Goal: Find specific page/section

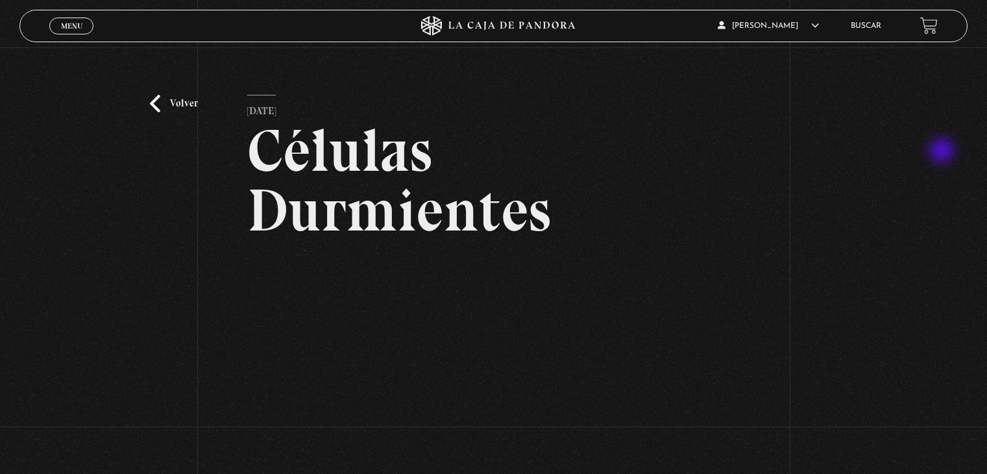
scroll to position [117, 0]
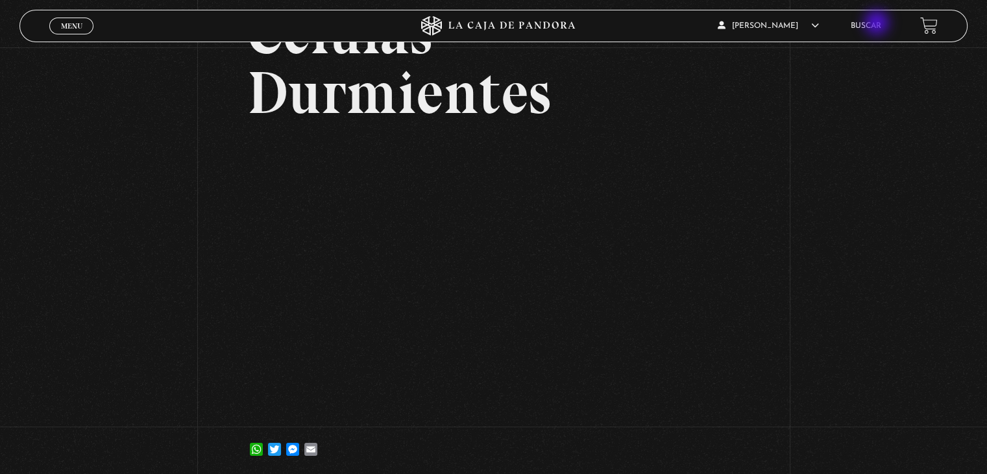
click at [878, 24] on link "Buscar" at bounding box center [866, 26] width 30 height 8
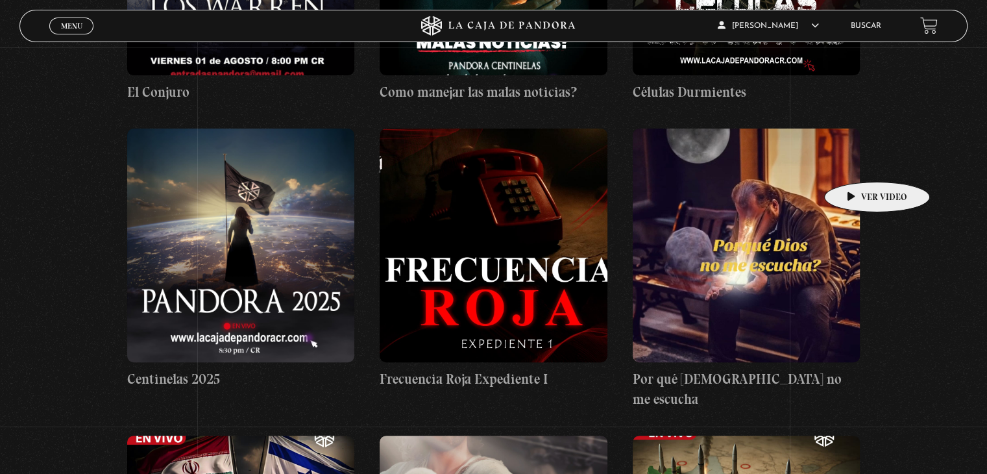
scroll to position [441, 0]
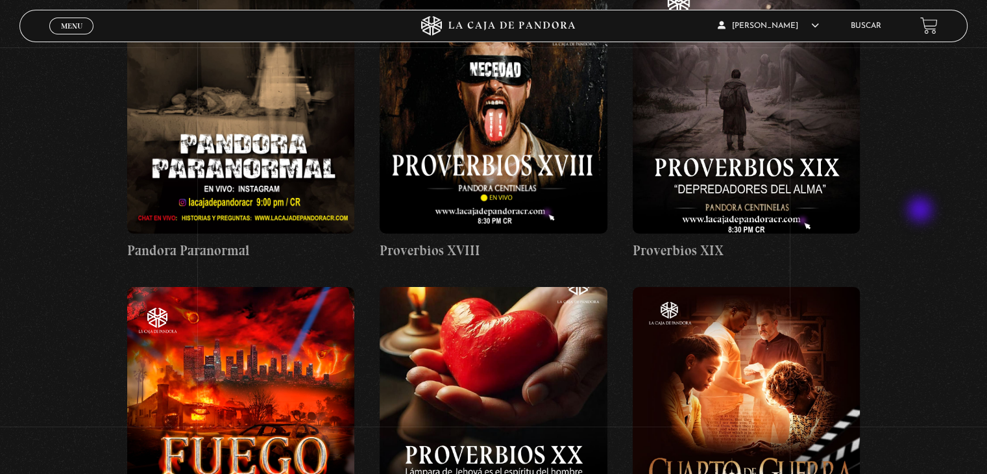
scroll to position [4153, 0]
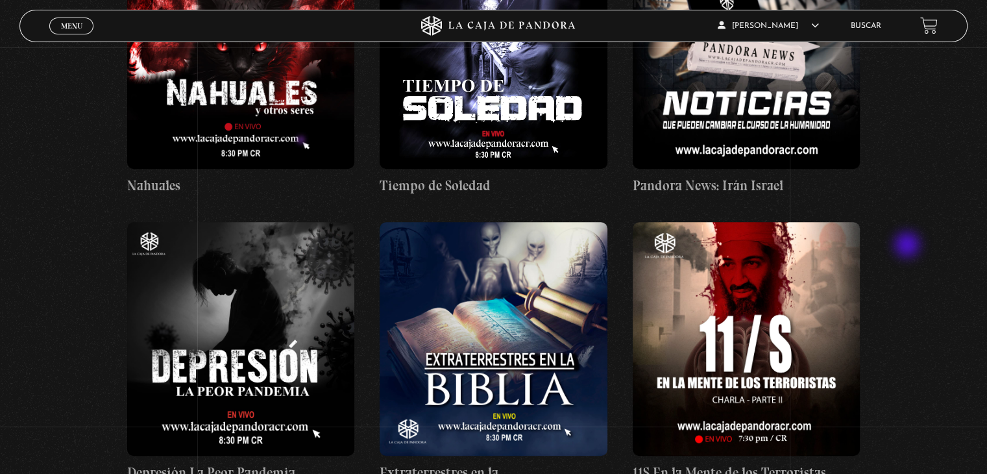
scroll to position [5918, 0]
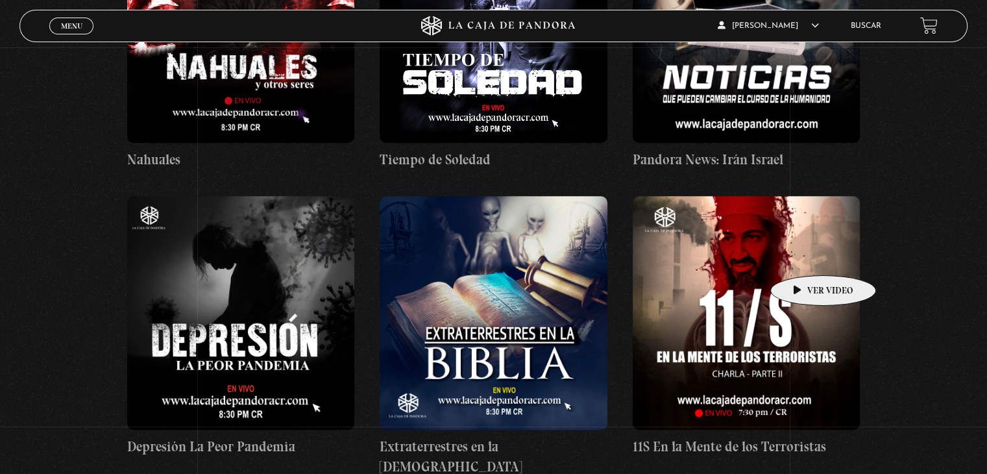
click at [803, 256] on figure at bounding box center [746, 313] width 227 height 234
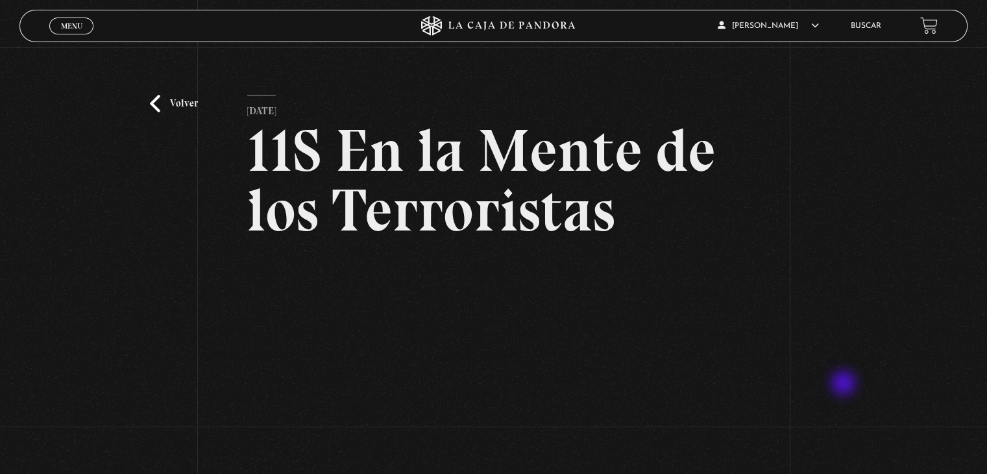
click at [845, 384] on div "Volver 24 septiembre, 2024 11S En la Mente de los Terroristas WhatsApp Twitter …" at bounding box center [493, 321] width 987 height 549
